Goal: Transaction & Acquisition: Purchase product/service

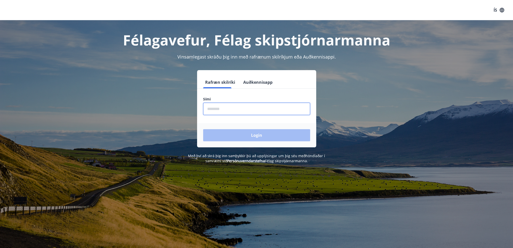
click at [256, 114] on input "phone" at bounding box center [256, 109] width 107 height 12
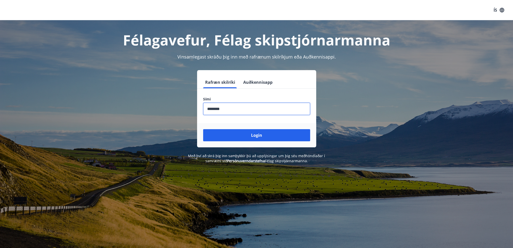
type input "********"
click at [203, 129] on button "Login" at bounding box center [256, 135] width 107 height 12
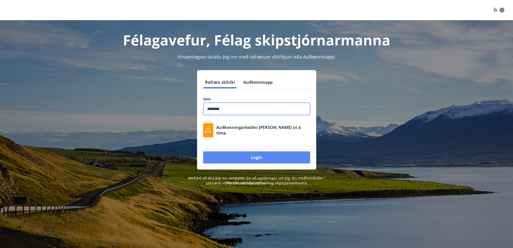
click at [257, 154] on button "Login" at bounding box center [256, 157] width 107 height 12
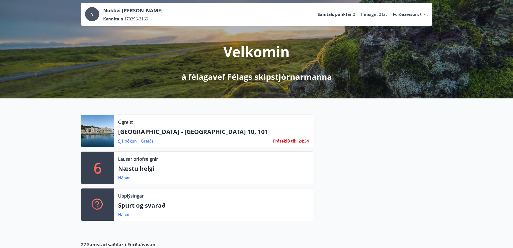
scroll to position [25, 0]
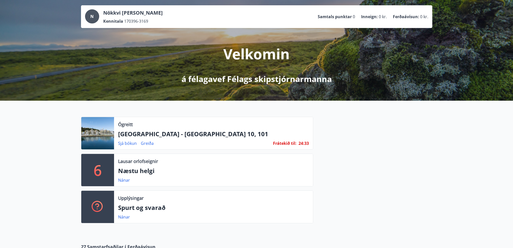
click at [204, 141] on div "Sjá [PERSON_NAME] Frátekið til : 24 : 33" at bounding box center [213, 143] width 191 height 6
click at [127, 142] on link "Sjá bókun" at bounding box center [127, 143] width 19 height 6
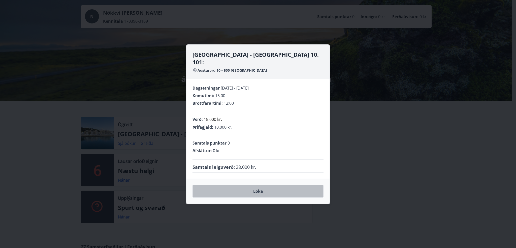
click at [266, 189] on button "Loka" at bounding box center [258, 191] width 131 height 13
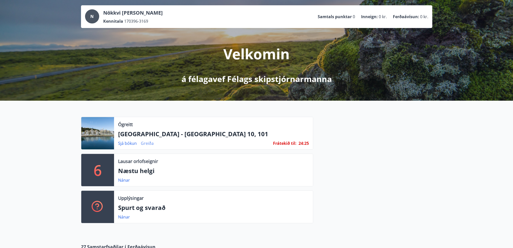
click at [147, 143] on link "Greiða" at bounding box center [147, 143] width 13 height 6
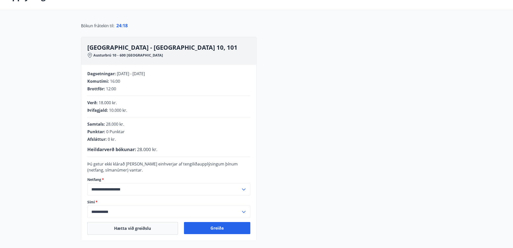
scroll to position [93, 0]
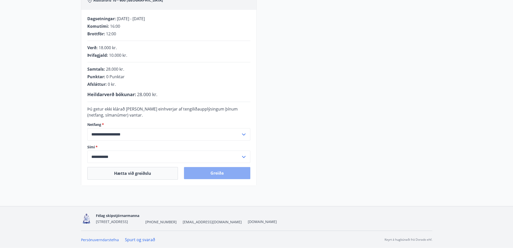
click at [206, 174] on button "Greiða" at bounding box center [217, 173] width 66 height 12
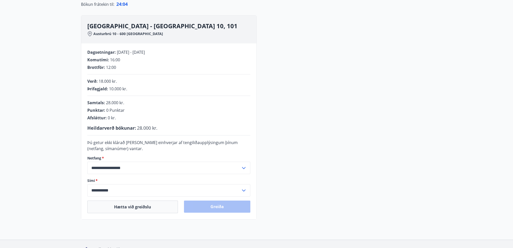
scroll to position [50, 0]
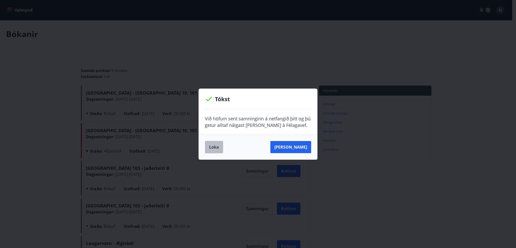
click at [217, 144] on button "Loka" at bounding box center [214, 147] width 18 height 13
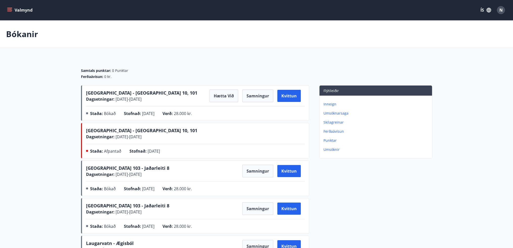
click at [496, 12] on span "N" at bounding box center [500, 10] width 8 height 8
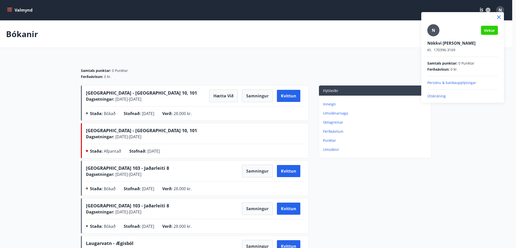
click at [433, 98] on p "Útskráning" at bounding box center [463, 96] width 71 height 5
